Goal: Task Accomplishment & Management: Manage account settings

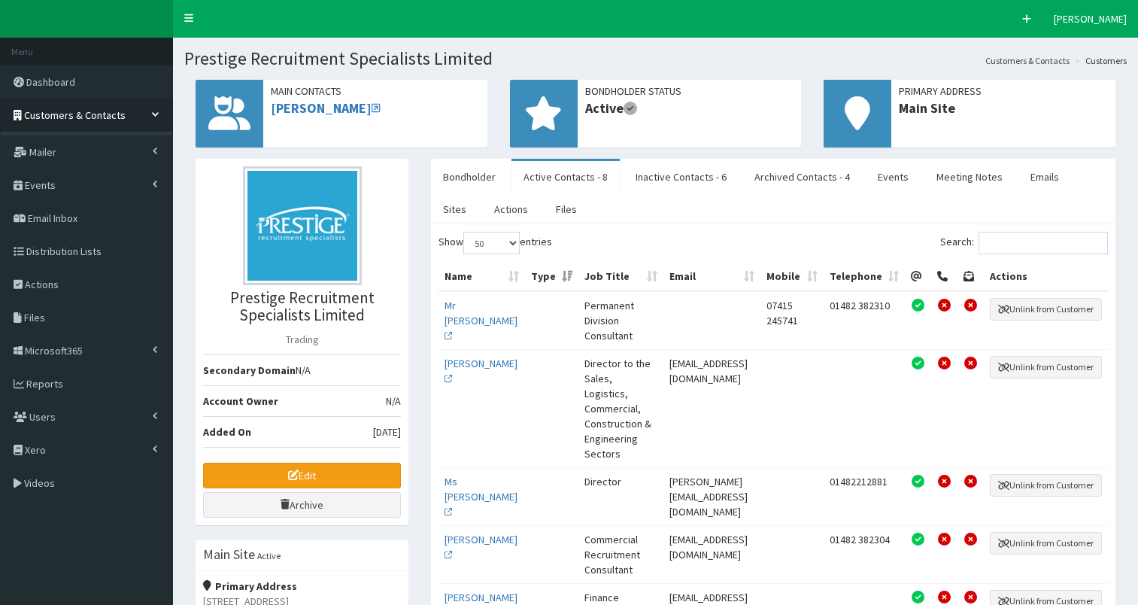
select select "50"
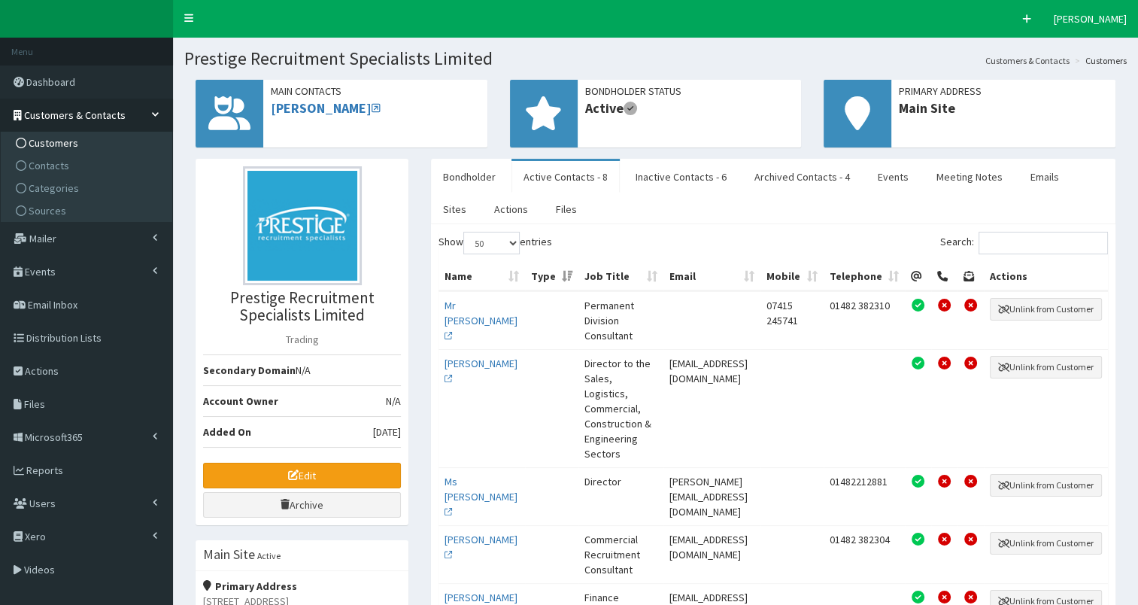
click at [59, 141] on span "Customers" at bounding box center [54, 143] width 50 height 14
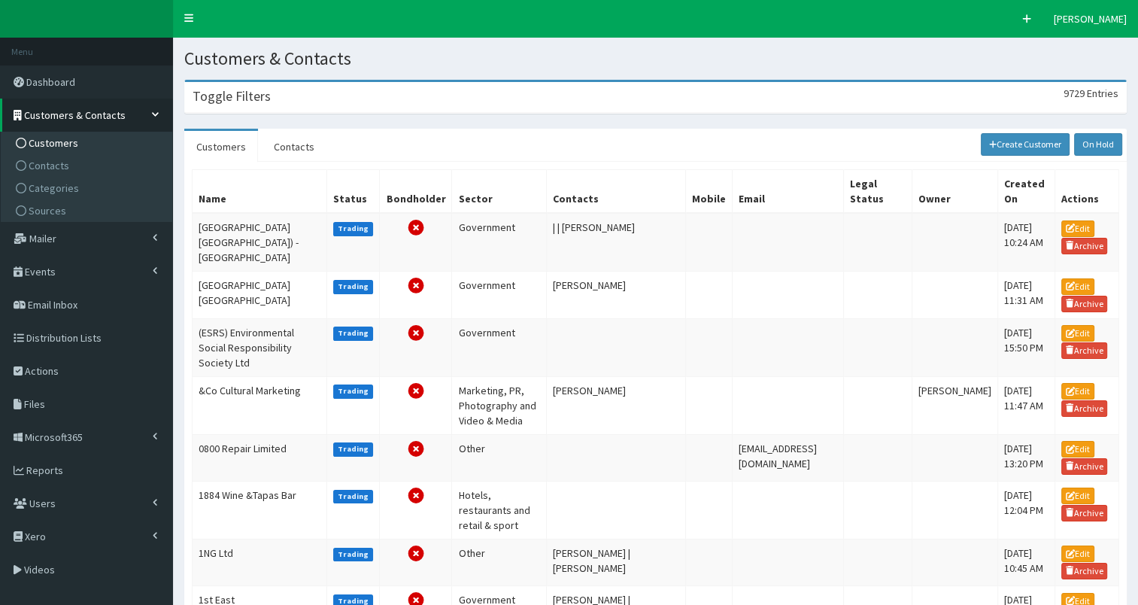
click at [252, 96] on h3 "Toggle Filters" at bounding box center [232, 97] width 78 height 14
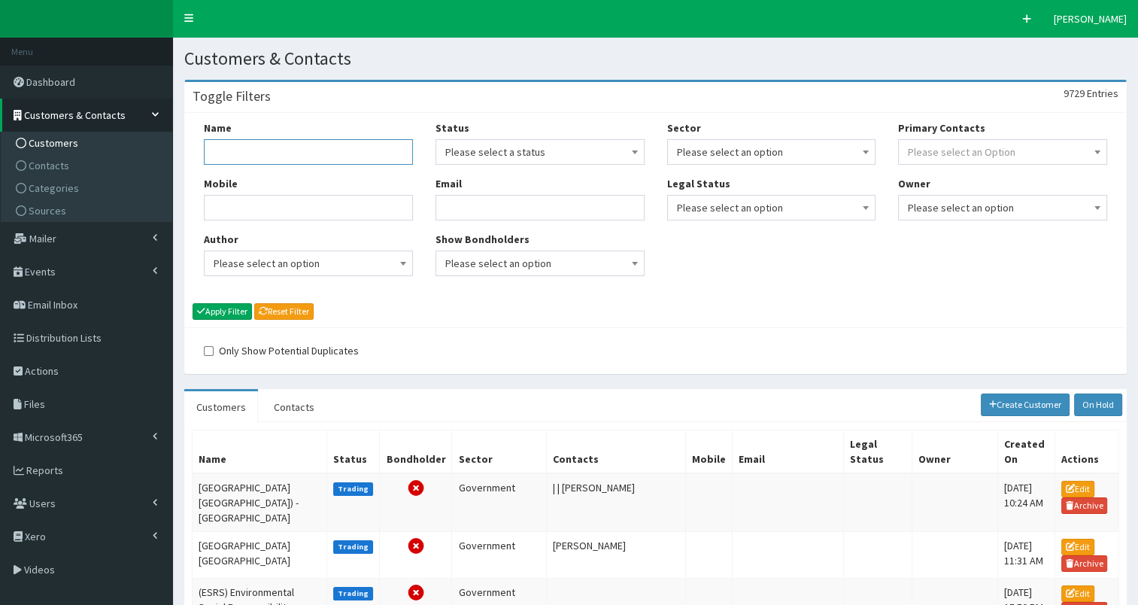
click at [242, 152] on input "Name" at bounding box center [308, 152] width 209 height 26
type input "humber and north"
click at [216, 306] on button "Apply Filter" at bounding box center [222, 311] width 59 height 17
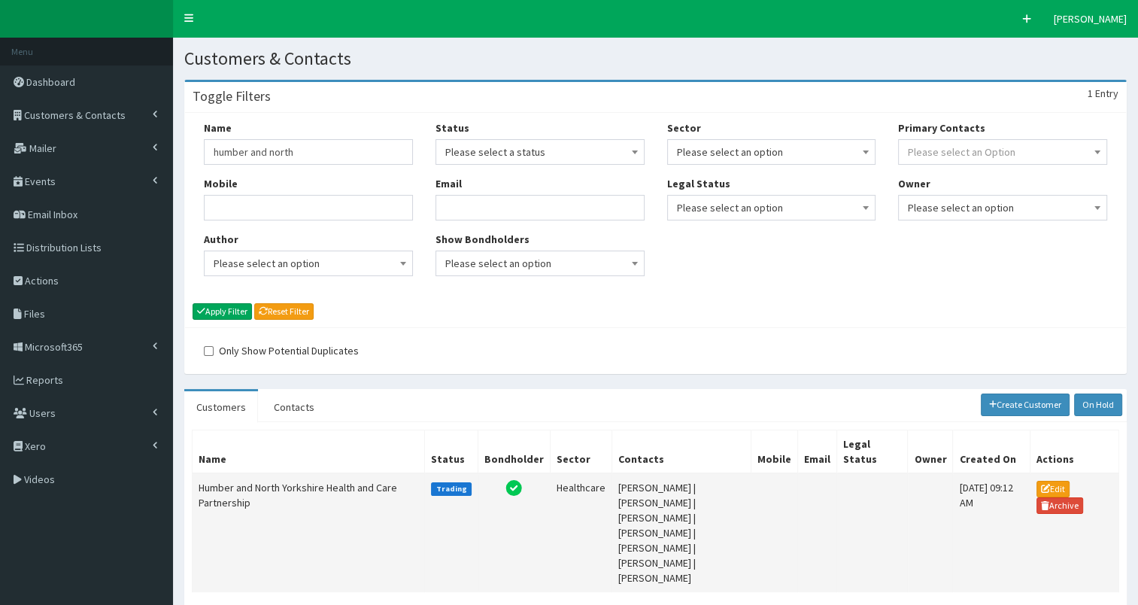
click at [221, 483] on td "Humber and North Yorkshire Health and Care Partnership" at bounding box center [309, 532] width 232 height 119
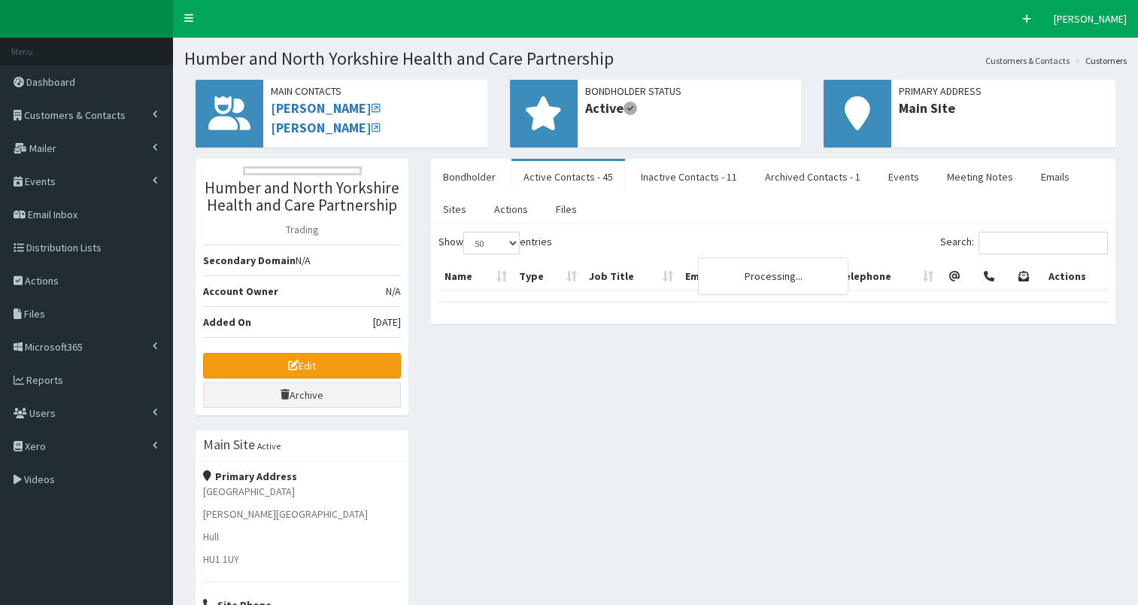
select select "50"
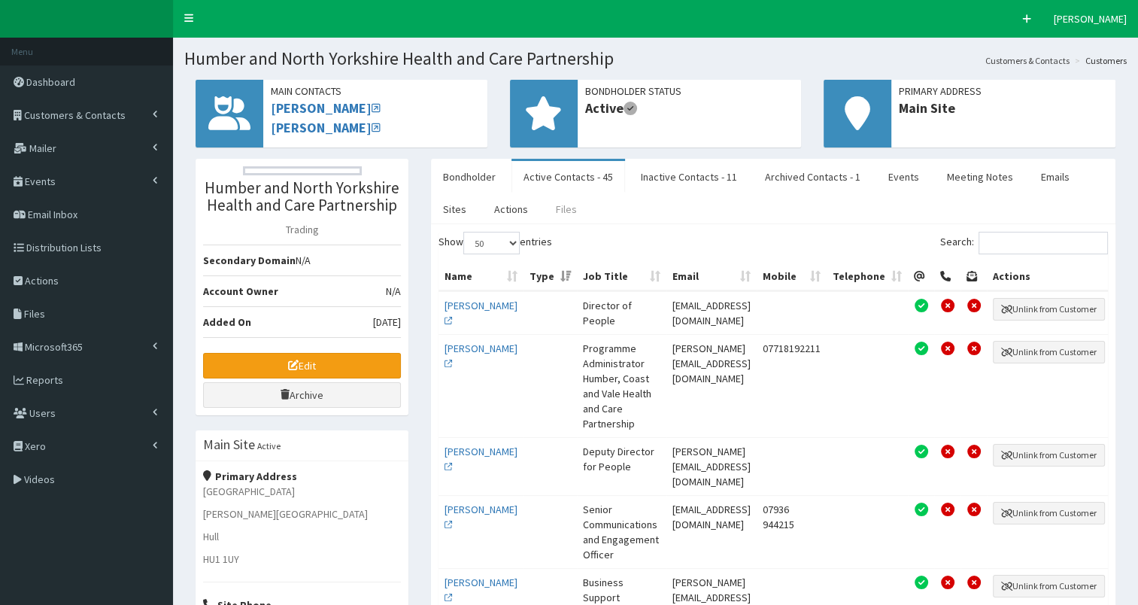
click at [558, 211] on link "Files" at bounding box center [566, 209] width 45 height 32
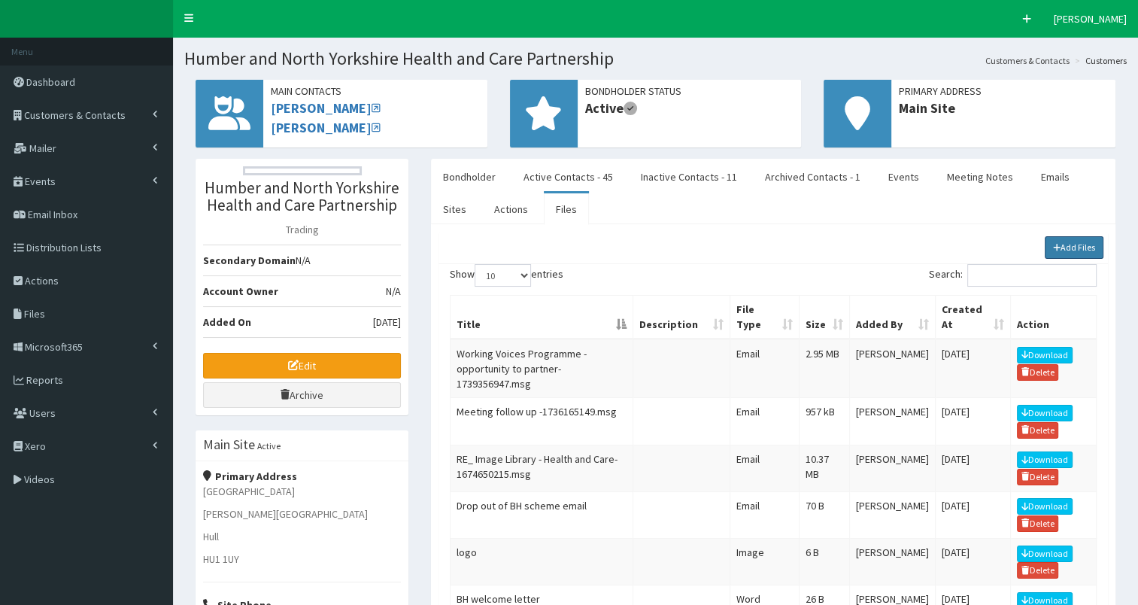
click at [1062, 241] on link "Add Files" at bounding box center [1074, 247] width 59 height 23
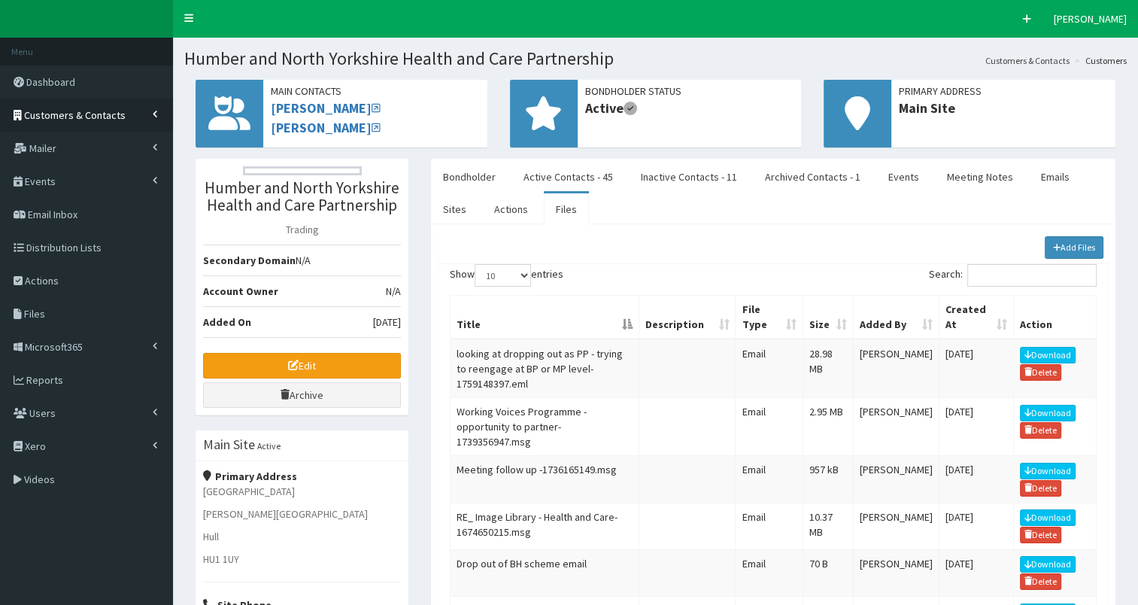
click at [76, 114] on span "Customers & Contacts" at bounding box center [75, 115] width 102 height 14
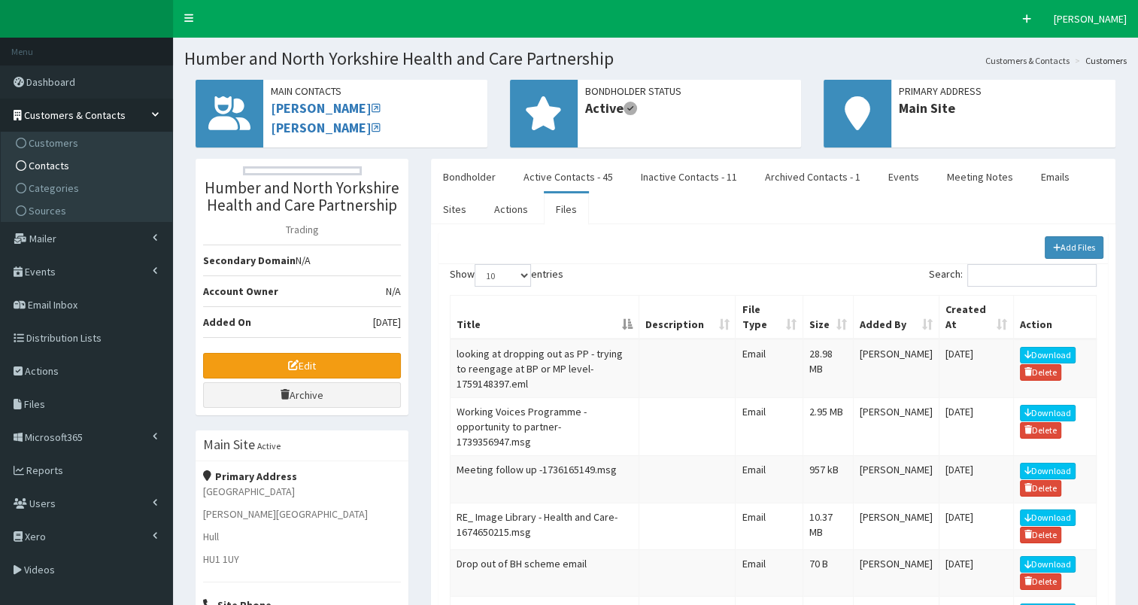
click at [77, 168] on link "Contacts" at bounding box center [89, 165] width 168 height 23
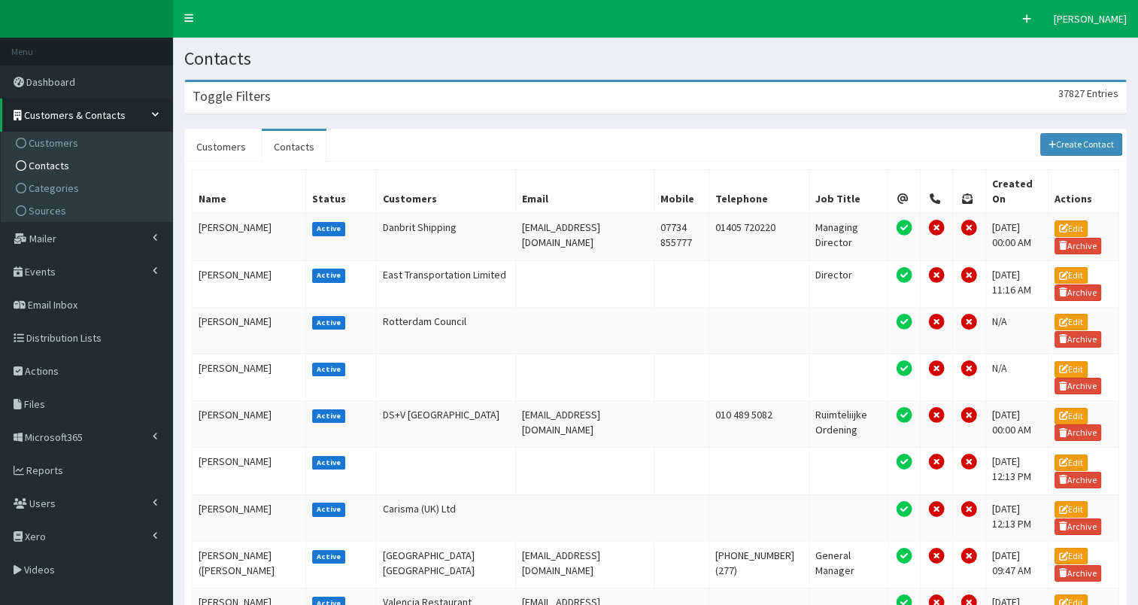
click at [380, 105] on div "Toggle Filters 37827 Entries" at bounding box center [655, 97] width 941 height 31
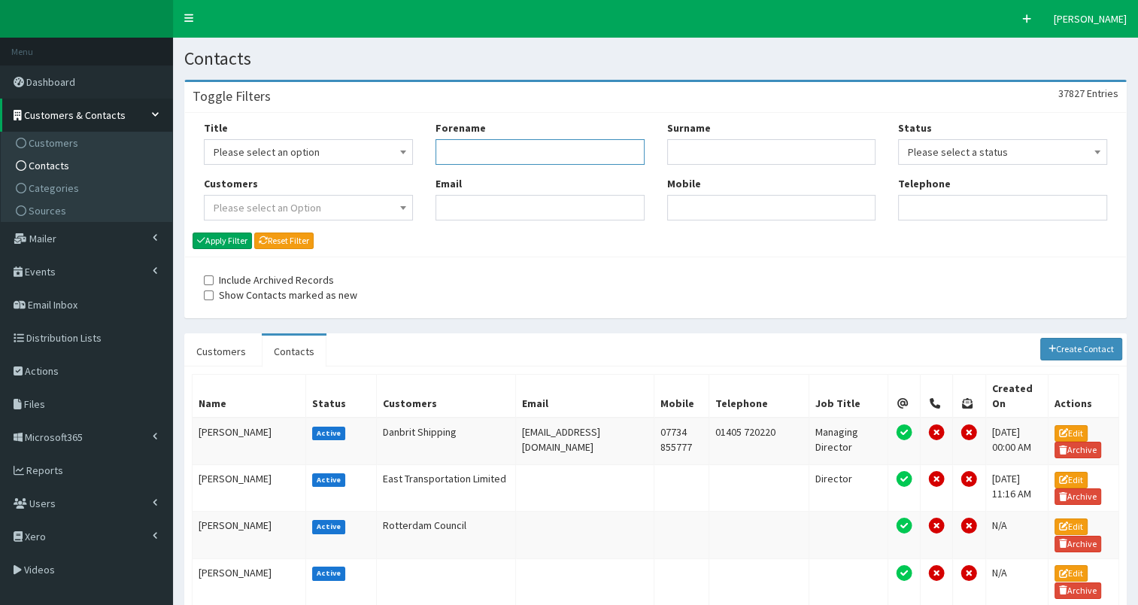
click at [469, 156] on input "Forename" at bounding box center [540, 152] width 209 height 26
type input "ruth"
type input "moff"
click at [231, 238] on button "Apply Filter" at bounding box center [222, 240] width 59 height 17
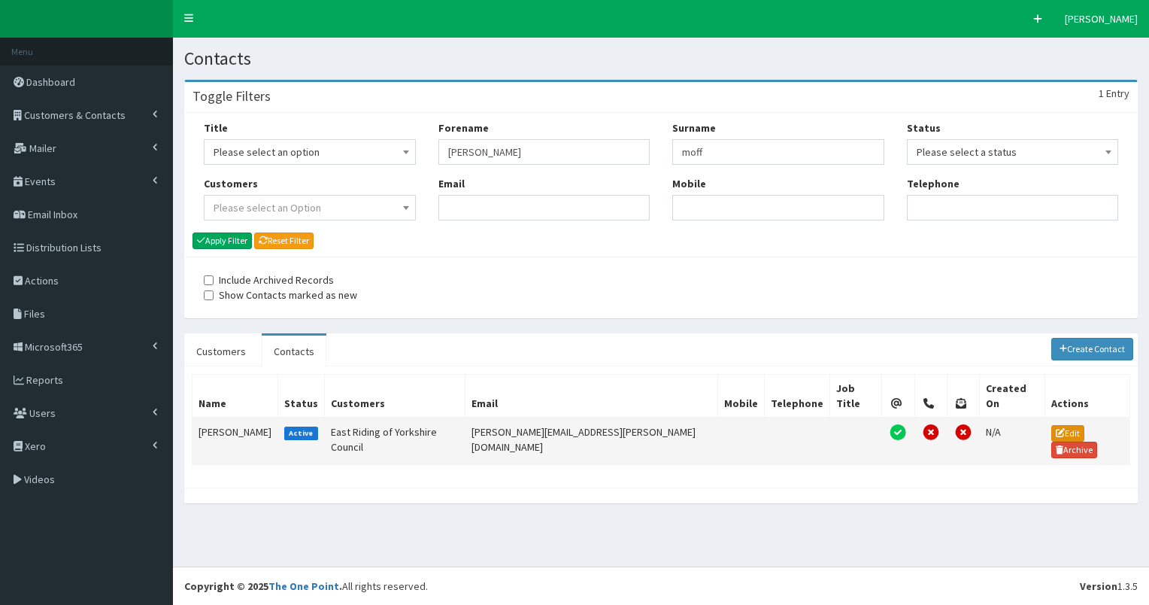
click at [1052, 425] on link "Edit" at bounding box center [1068, 433] width 33 height 17
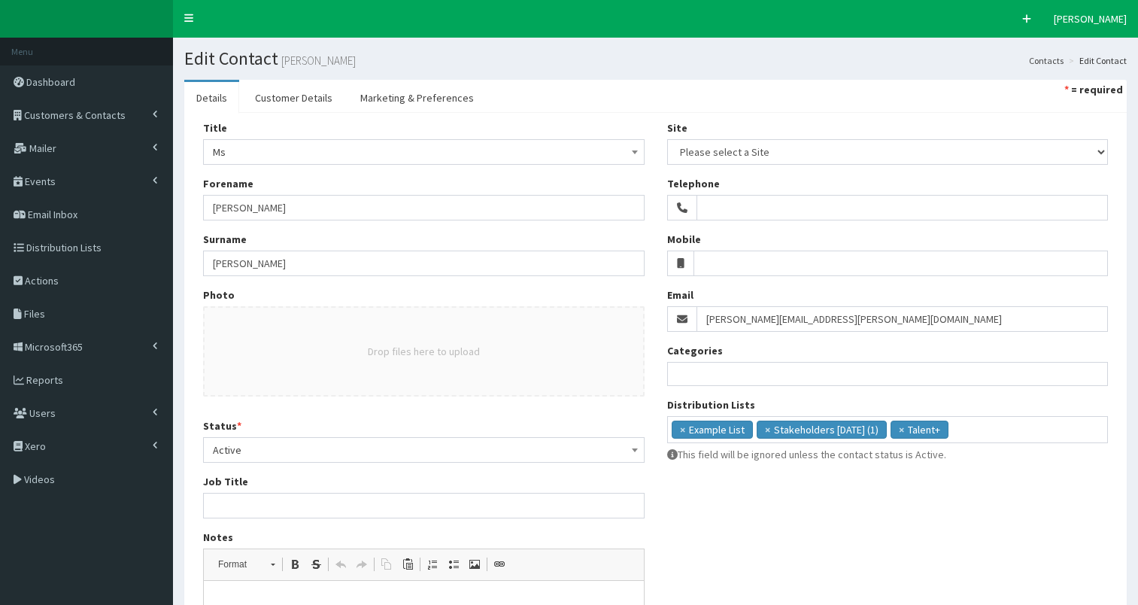
select select
click at [256, 509] on input "Job Title" at bounding box center [424, 506] width 442 height 26
paste input "Strategic Marketing Officer (Corporate)"
type input "Strategic Marketing Officer (Corporate)"
click at [987, 430] on ul "× Example List × Stakeholders May 2023 (1) × Talent+" at bounding box center [888, 428] width 440 height 22
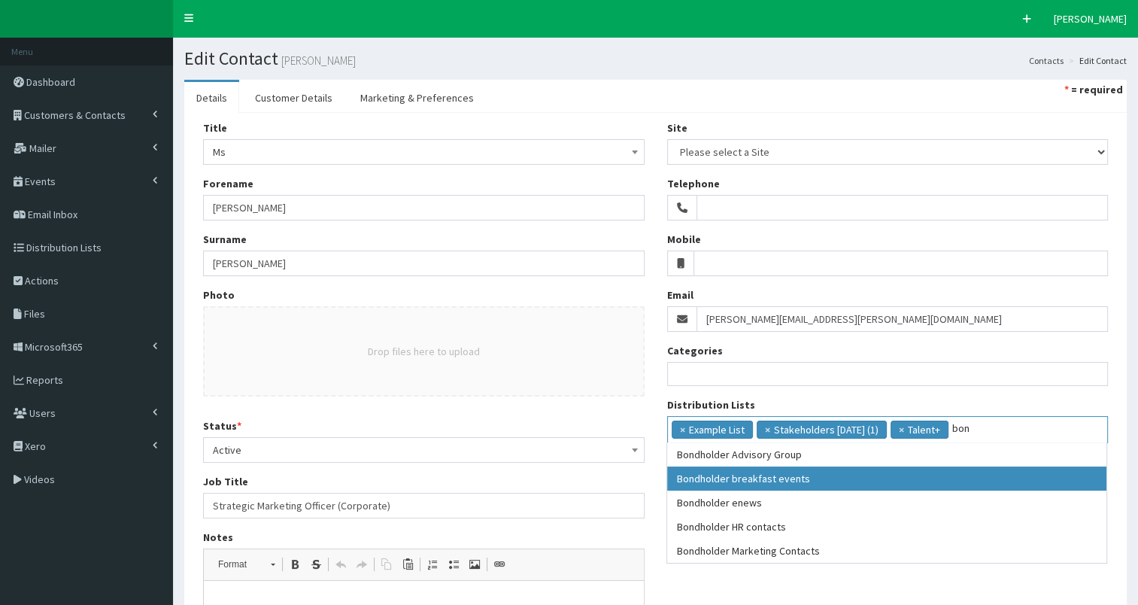
type input "bon"
select select "99"
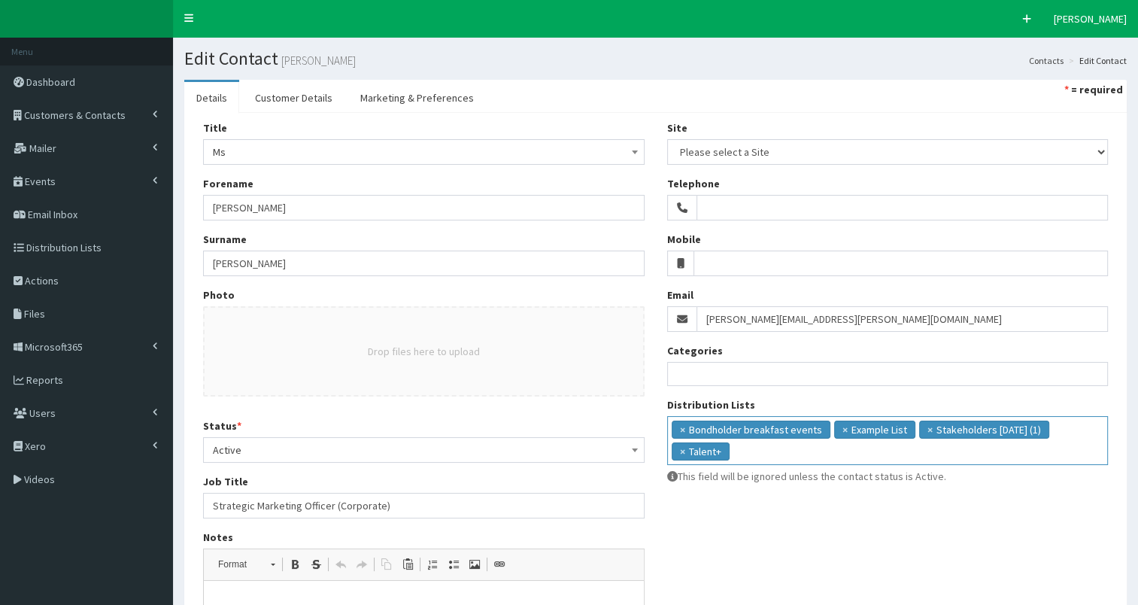
click at [763, 455] on input "search" at bounding box center [749, 449] width 32 height 15
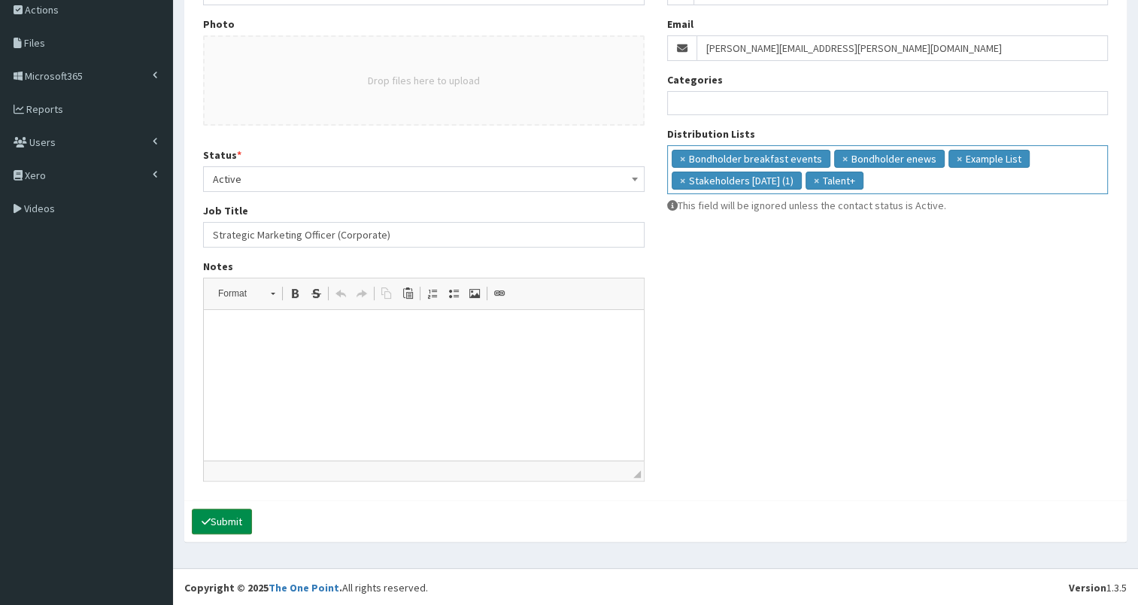
click at [227, 524] on button "Submit" at bounding box center [222, 521] width 60 height 26
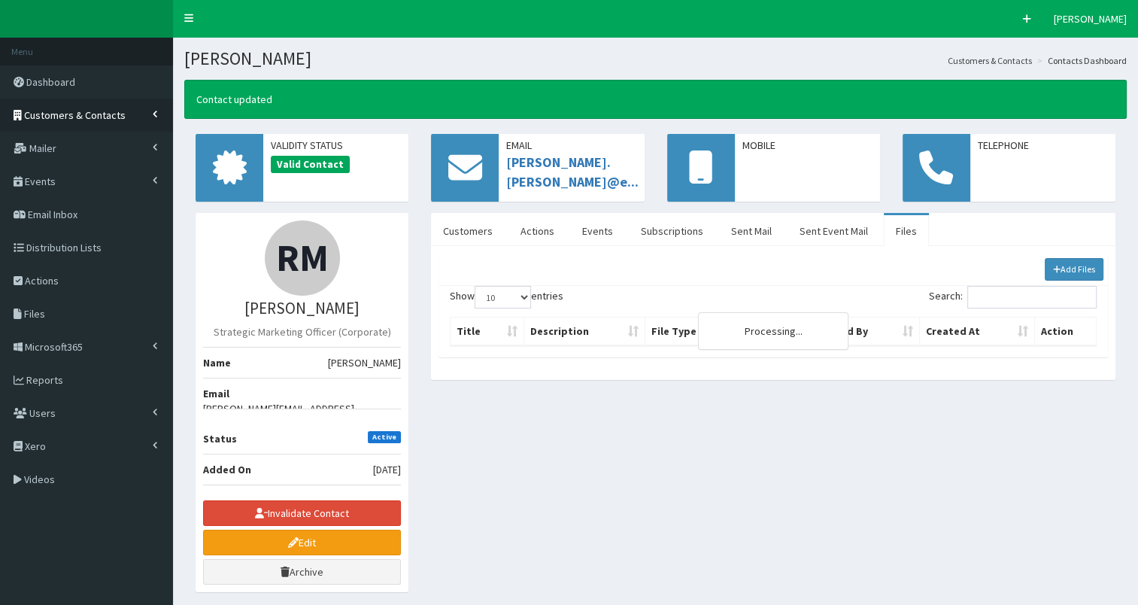
click at [87, 114] on span "Customers & Contacts" at bounding box center [75, 115] width 102 height 14
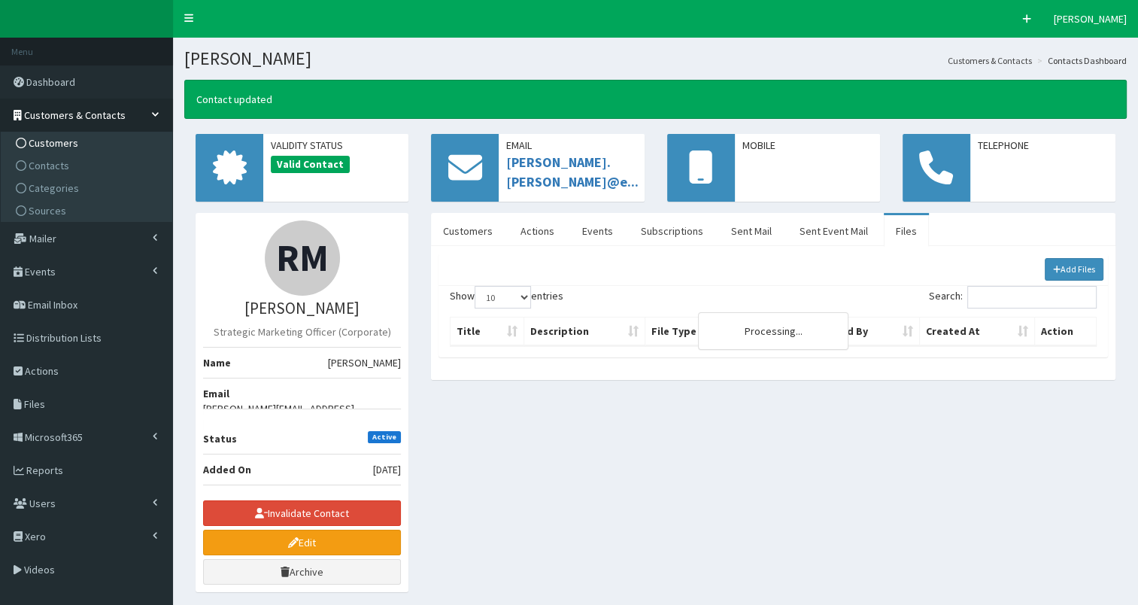
click at [65, 146] on span "Customers" at bounding box center [54, 143] width 50 height 14
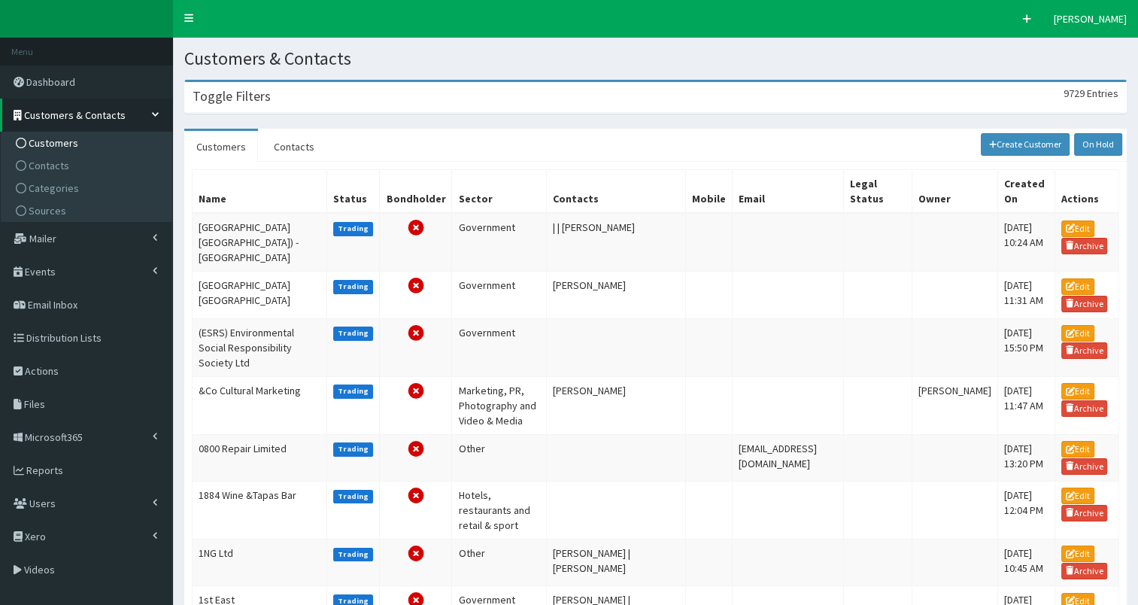
click at [261, 97] on h3 "Toggle Filters" at bounding box center [232, 97] width 78 height 14
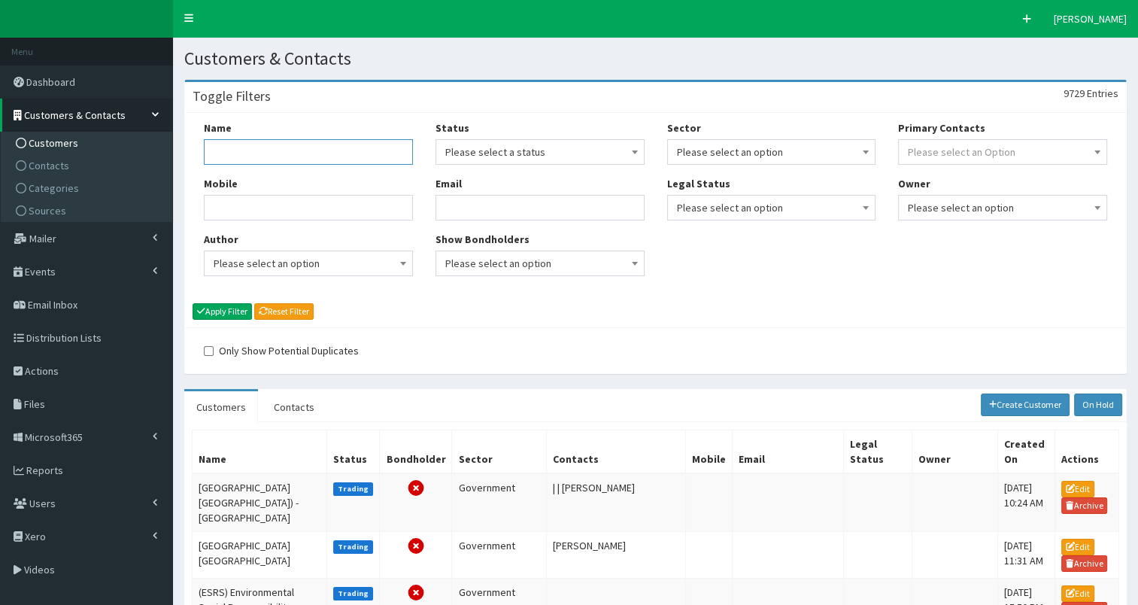
click at [237, 144] on input "Name" at bounding box center [308, 152] width 209 height 26
type input "east ridin"
click at [208, 311] on button "Apply Filter" at bounding box center [222, 311] width 59 height 17
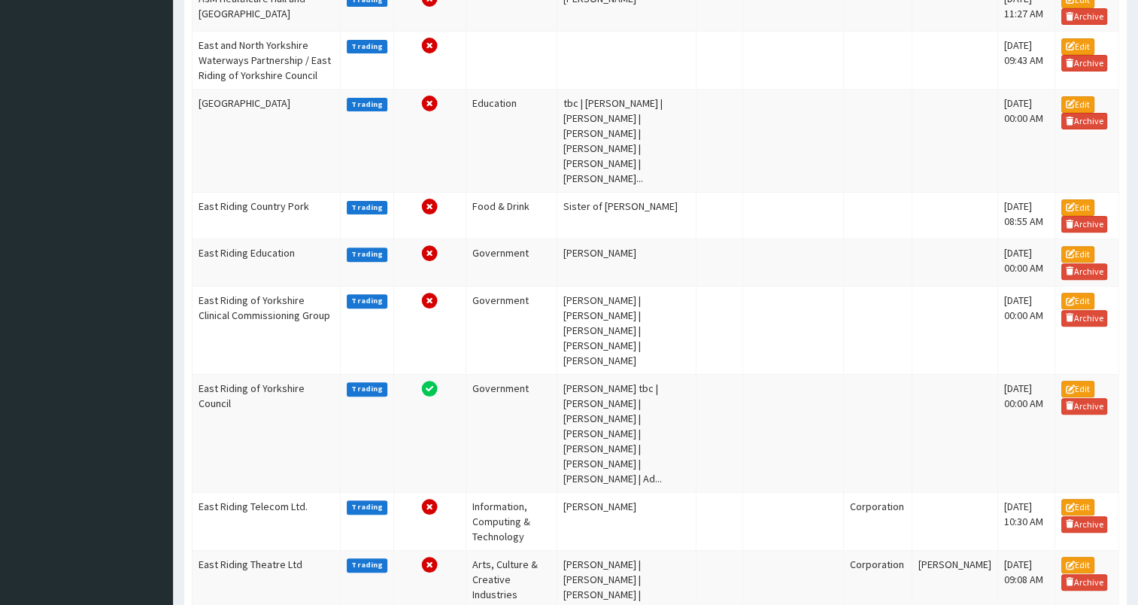
scroll to position [492, 0]
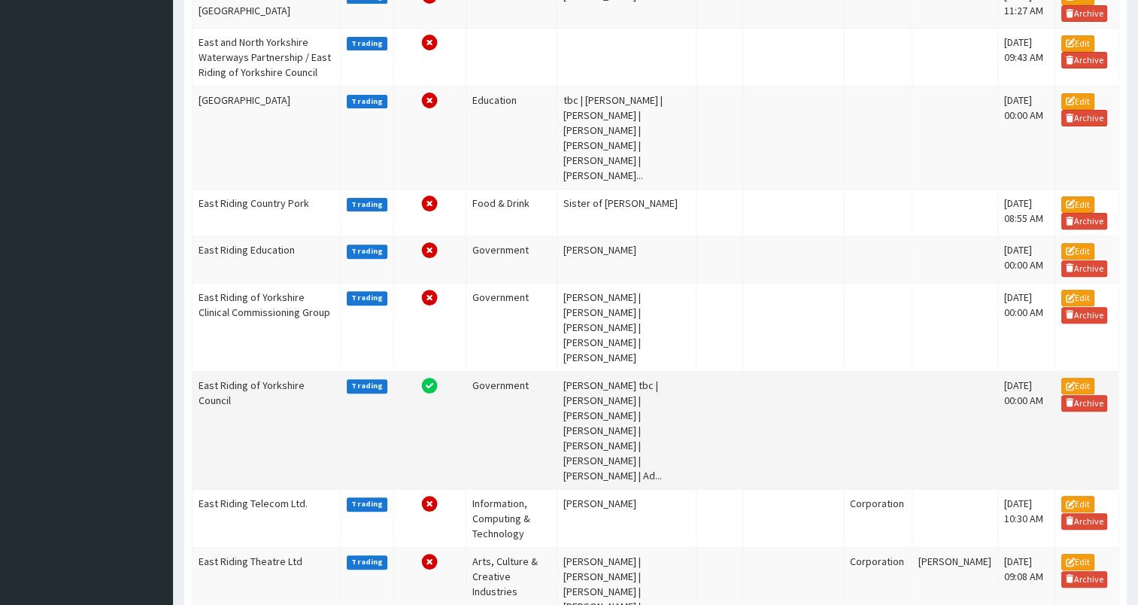
click at [235, 382] on td "East Riding of Yorkshire Council" at bounding box center [267, 430] width 148 height 118
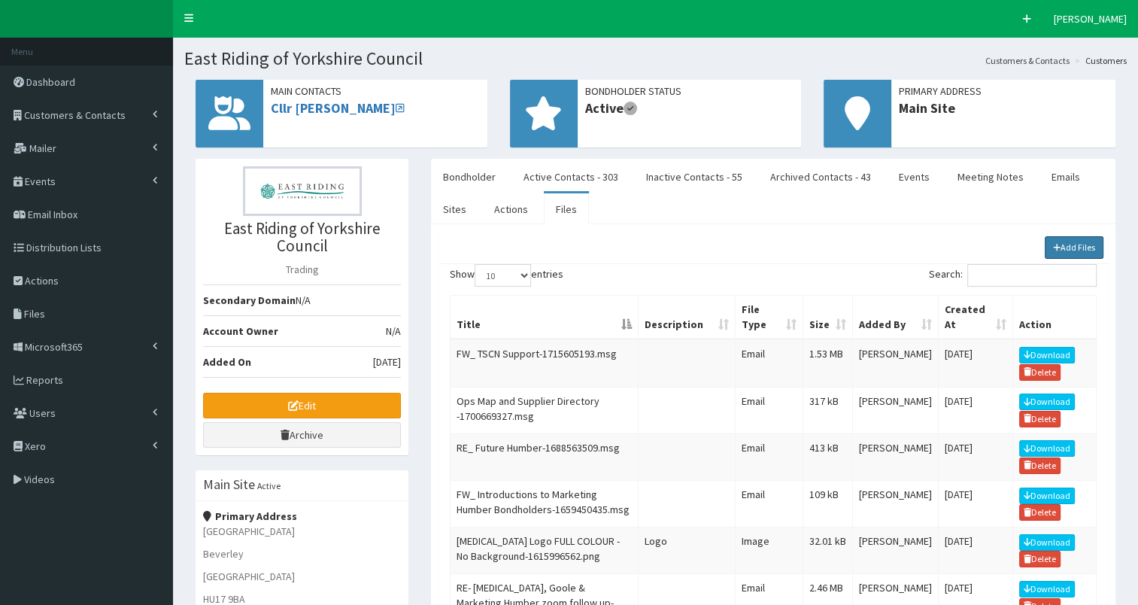
click at [1074, 244] on link "Add Files" at bounding box center [1074, 247] width 59 height 23
